Goal: Entertainment & Leisure: Consume media (video, audio)

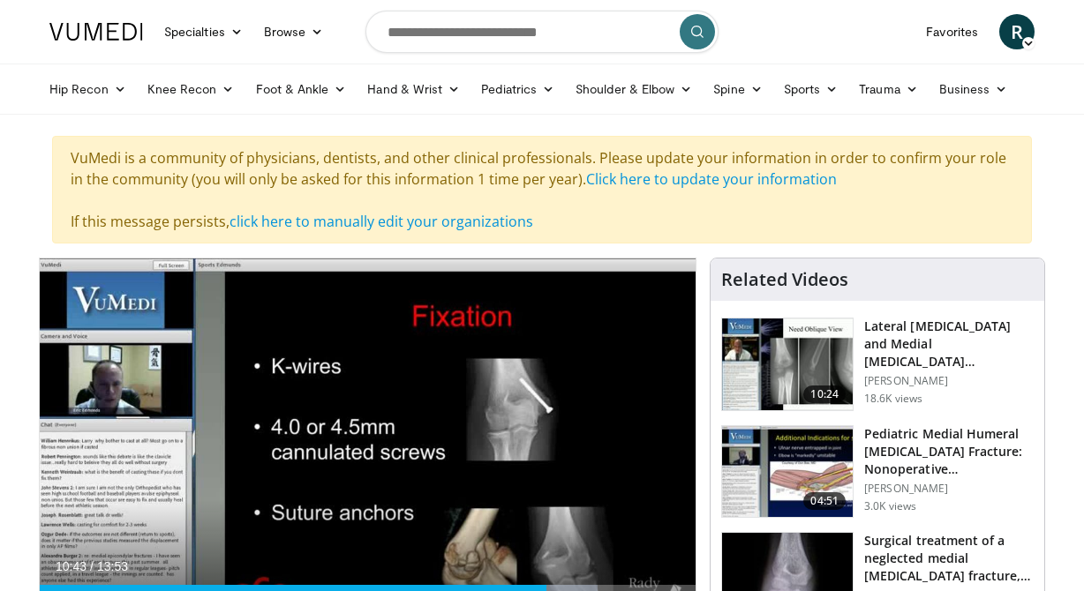
scroll to position [169, 0]
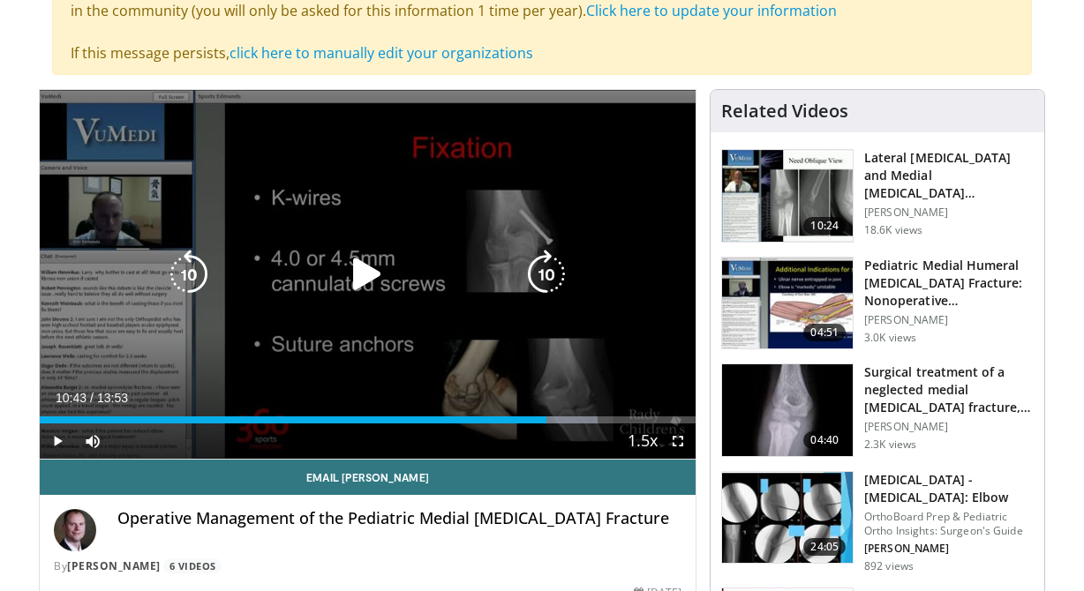
click at [367, 274] on icon "Video Player" at bounding box center [366, 274] width 49 height 49
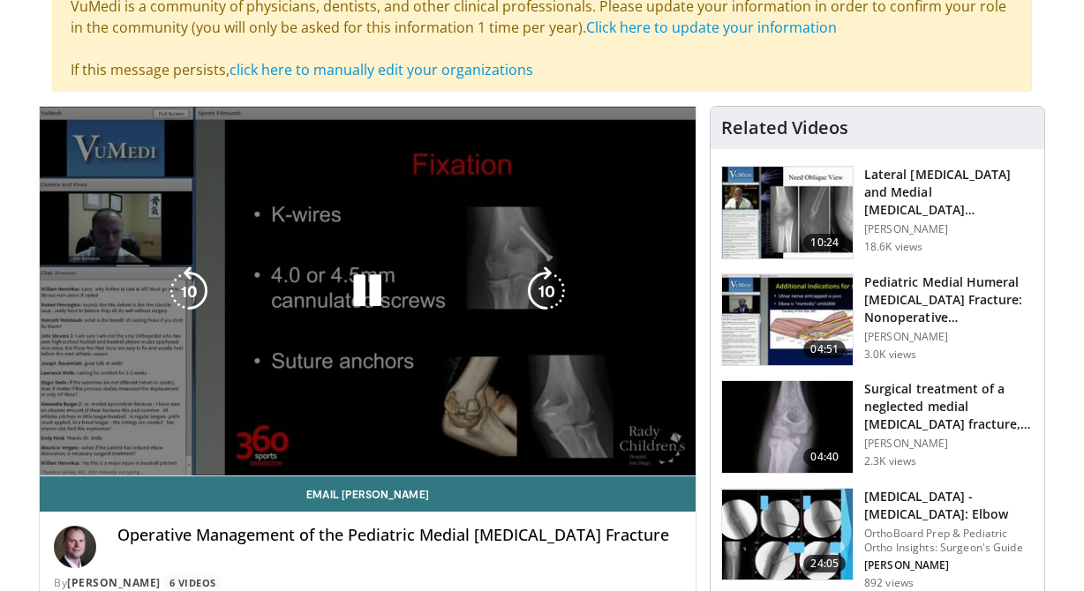
scroll to position [153, 0]
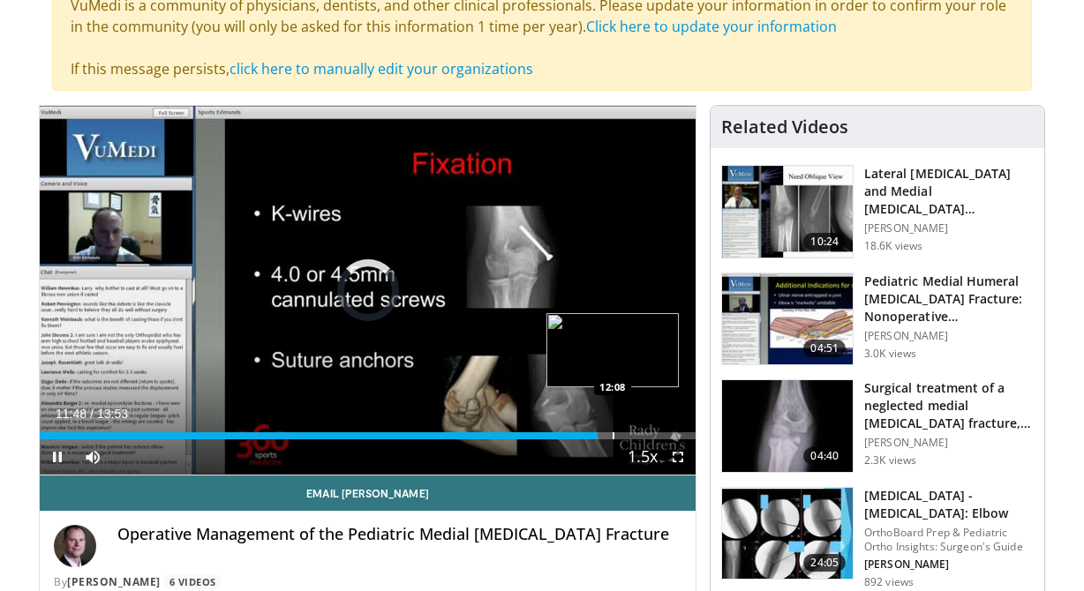
click at [612, 432] on div "Progress Bar" at bounding box center [613, 435] width 2 height 7
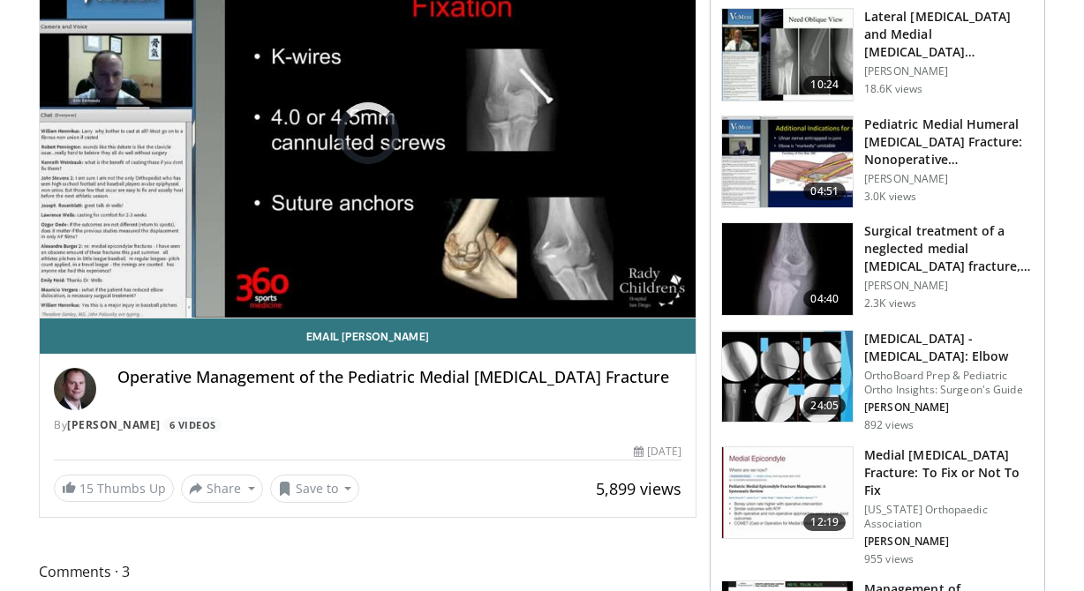
scroll to position [319, 0]
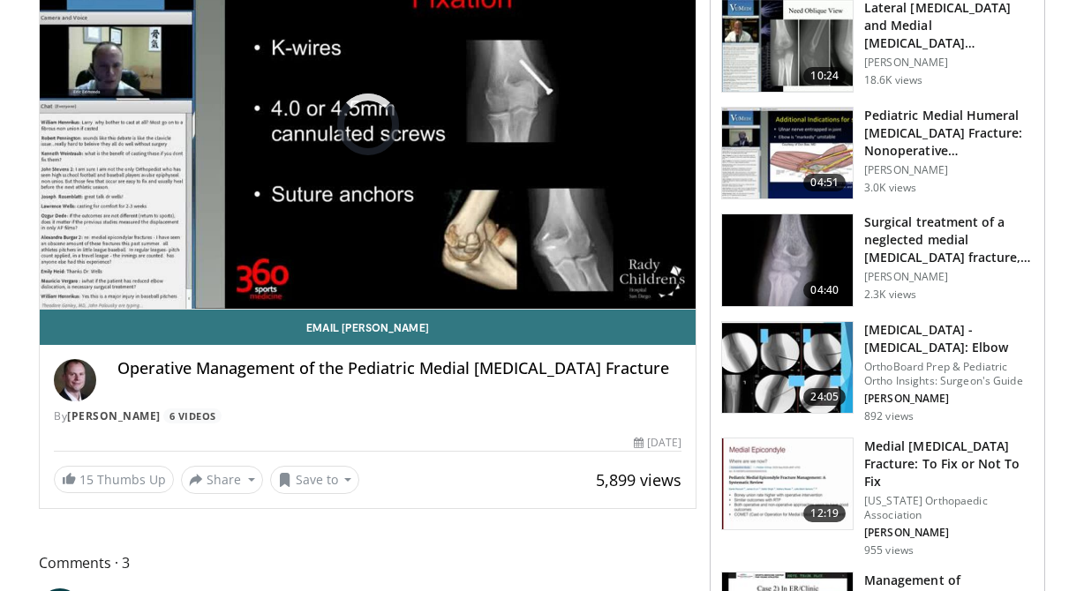
click at [901, 336] on h3 "[MEDICAL_DATA] - [MEDICAL_DATA]: Elbow" at bounding box center [948, 338] width 169 height 35
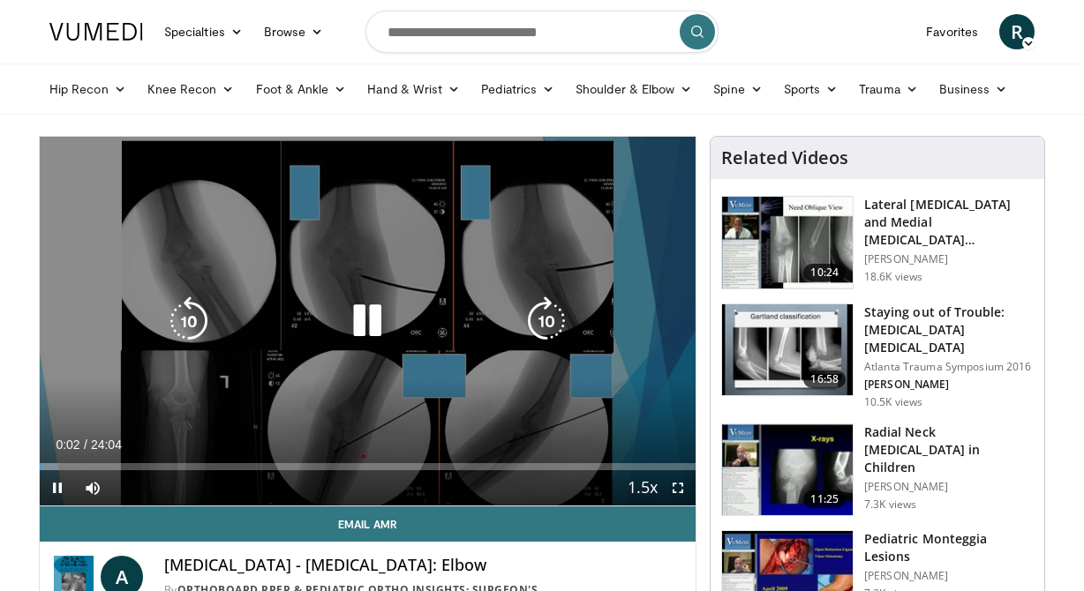
click at [371, 314] on icon "Video Player" at bounding box center [366, 321] width 49 height 49
